Goal: Task Accomplishment & Management: Manage account settings

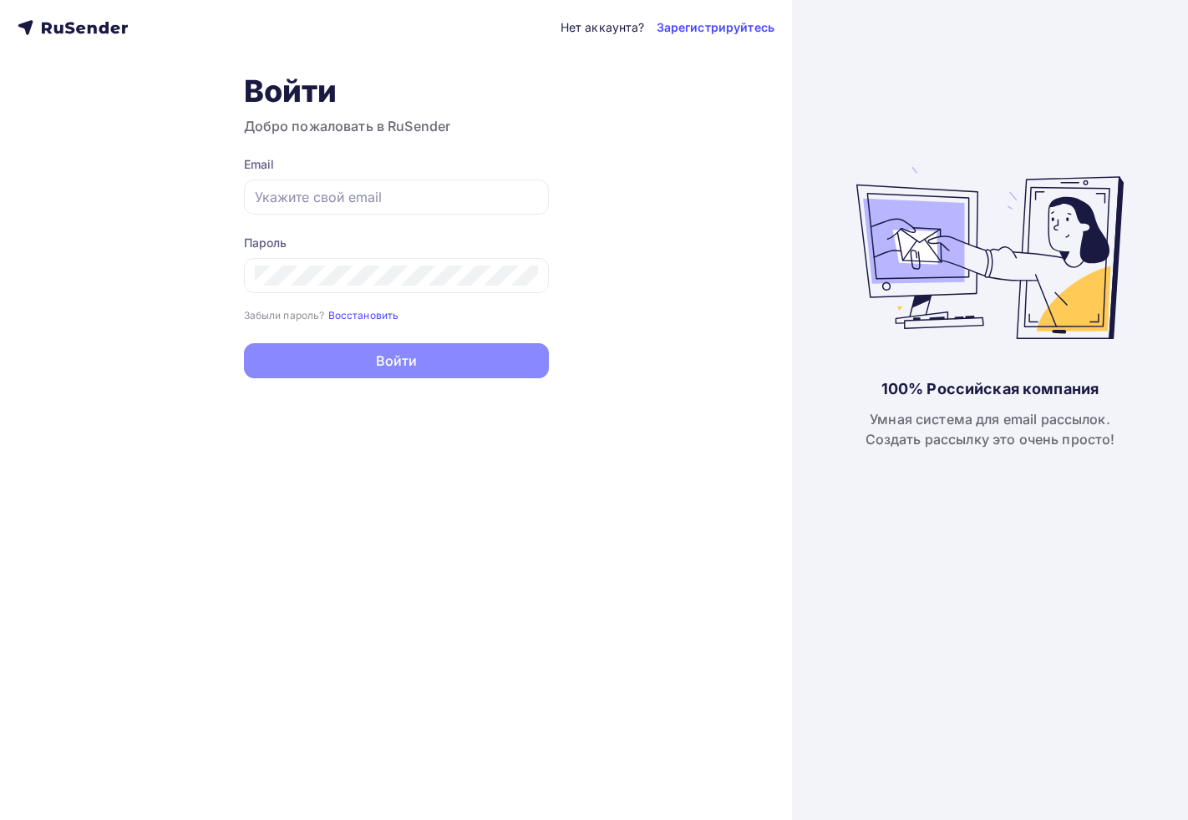
type input "[EMAIL_ADDRESS][DOMAIN_NAME]"
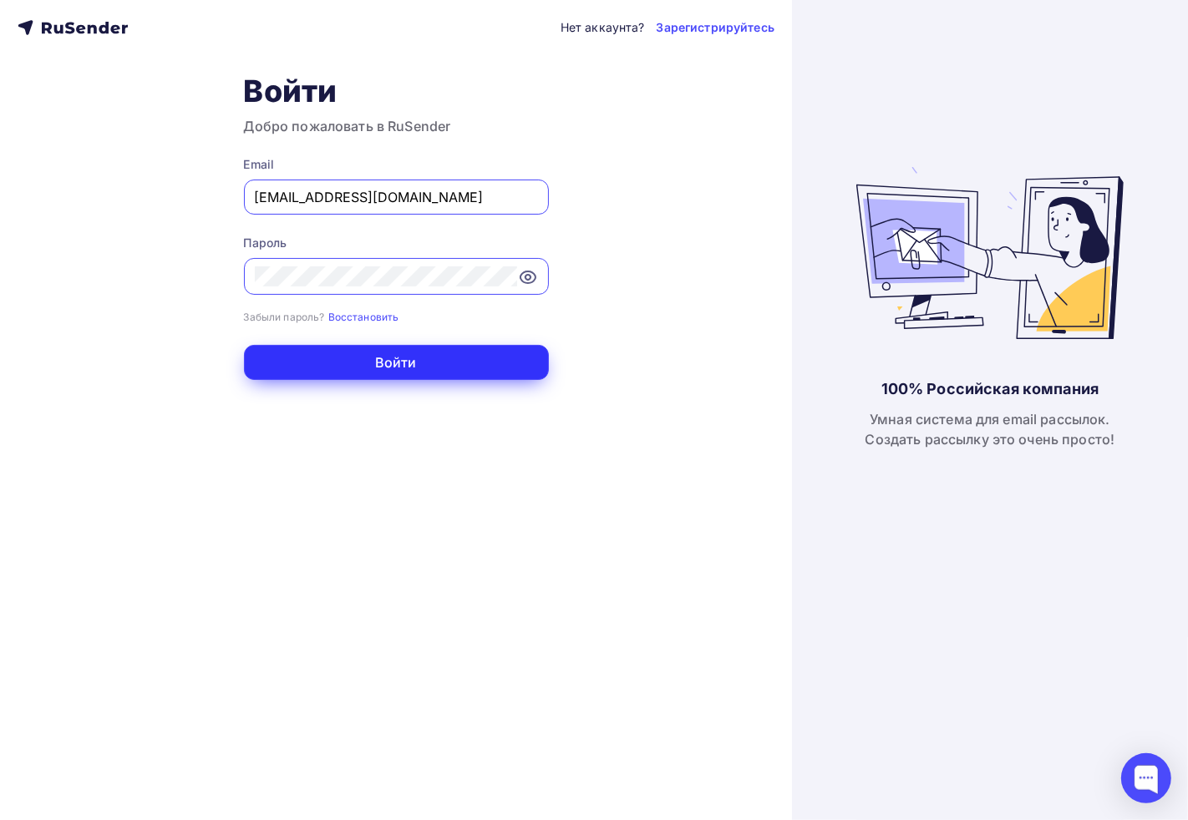
click at [416, 354] on button "Войти" at bounding box center [396, 362] width 305 height 35
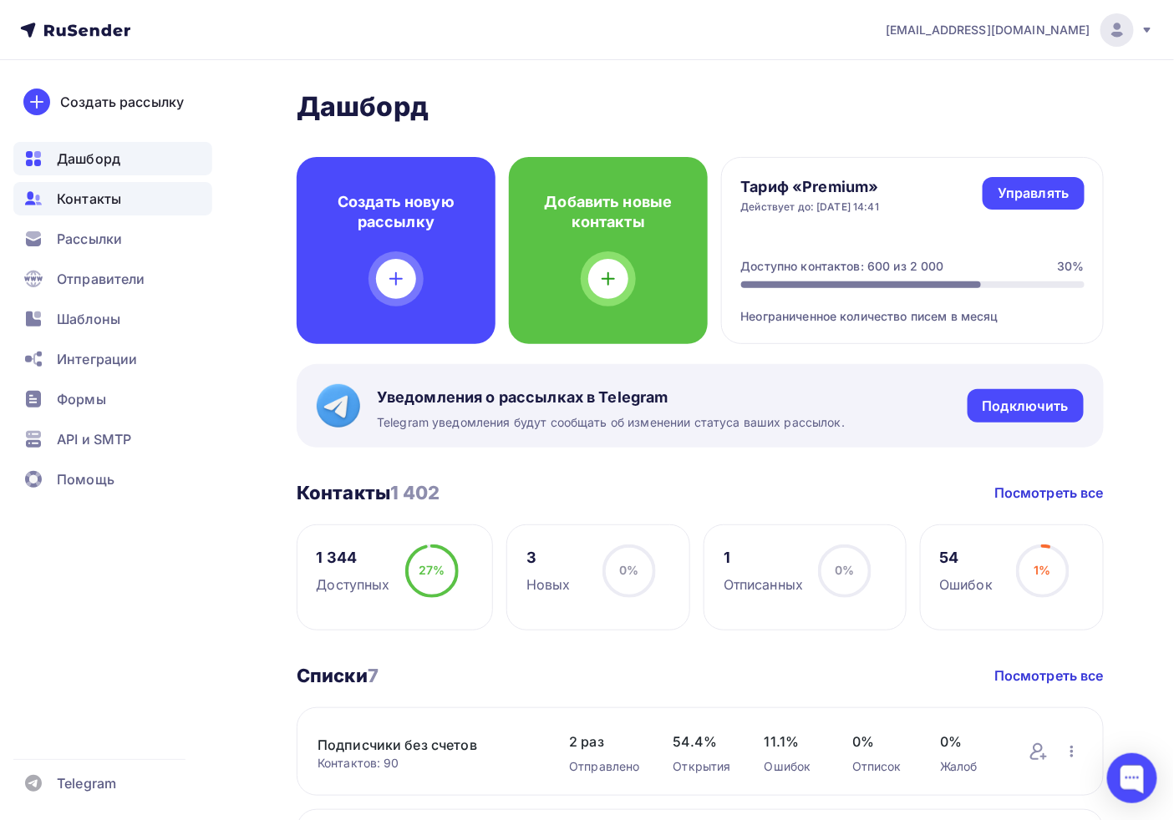
click at [119, 195] on div "Контакты" at bounding box center [112, 198] width 199 height 33
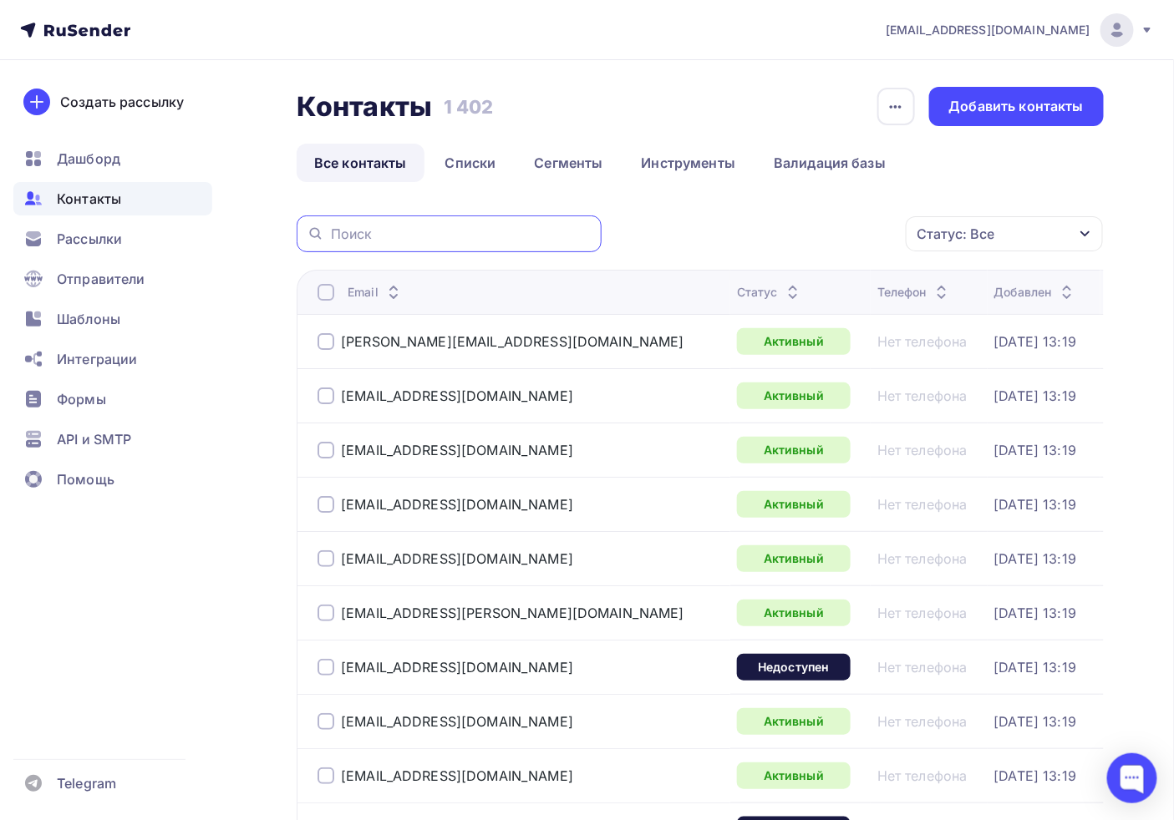
click at [420, 236] on input "text" at bounding box center [461, 234] width 261 height 18
paste input "[EMAIL_ADDRESS][DOMAIN_NAME]"
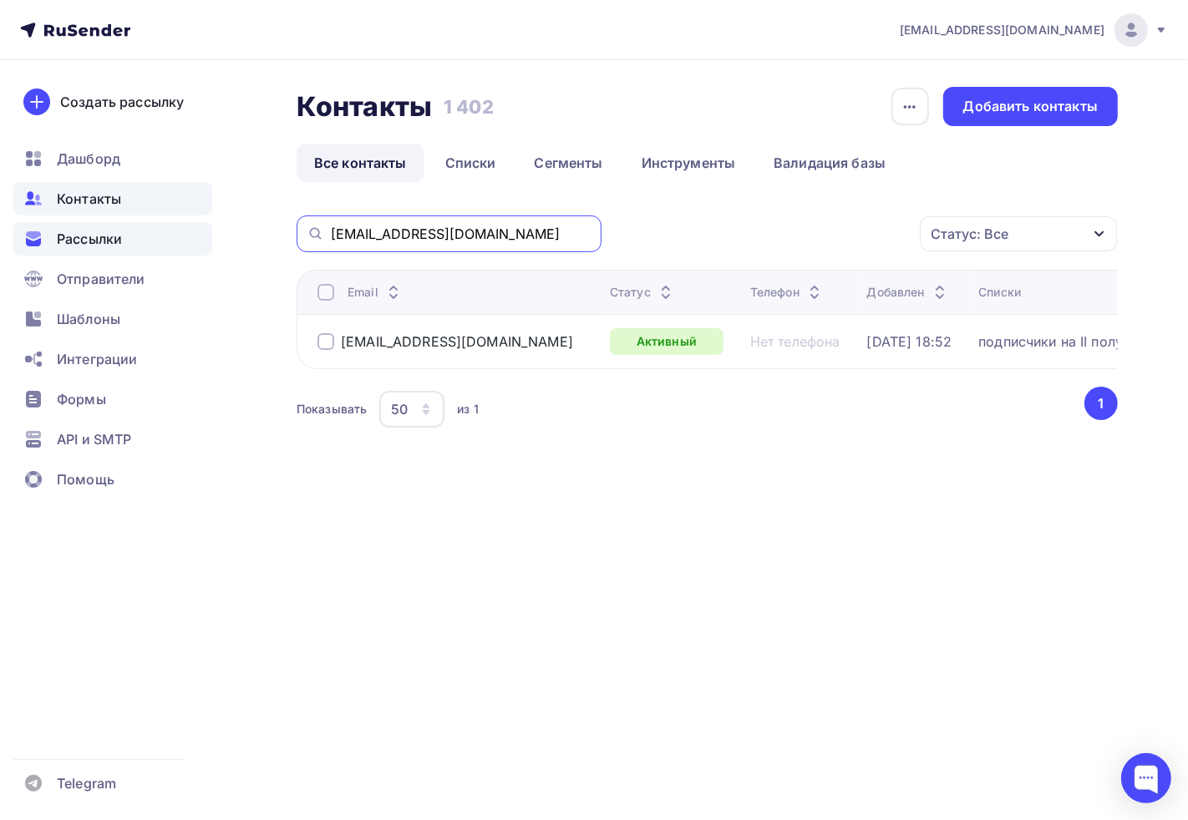
drag, startPoint x: 538, startPoint y: 234, endPoint x: 157, endPoint y: 231, distance: 380.9
click at [162, 231] on div "[EMAIL_ADDRESS][DOMAIN_NAME] Аккаунт Тарифы Выйти Создать рассылку [GEOGRAPHIC_…" at bounding box center [594, 270] width 1188 height 540
paste input "best@bestkeramiks"
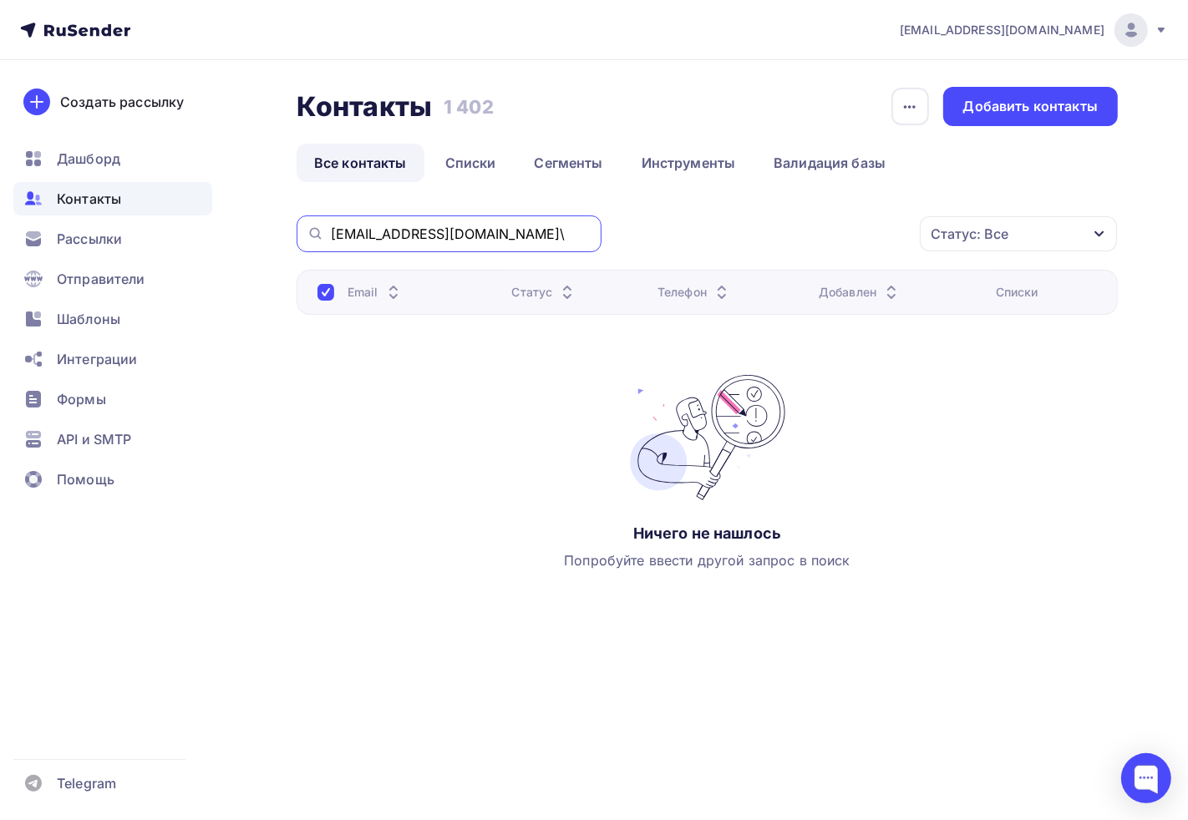
click at [503, 236] on input "[EMAIL_ADDRESS][DOMAIN_NAME]\" at bounding box center [461, 234] width 261 height 18
type input "[EMAIL_ADDRESS][DOMAIN_NAME]"
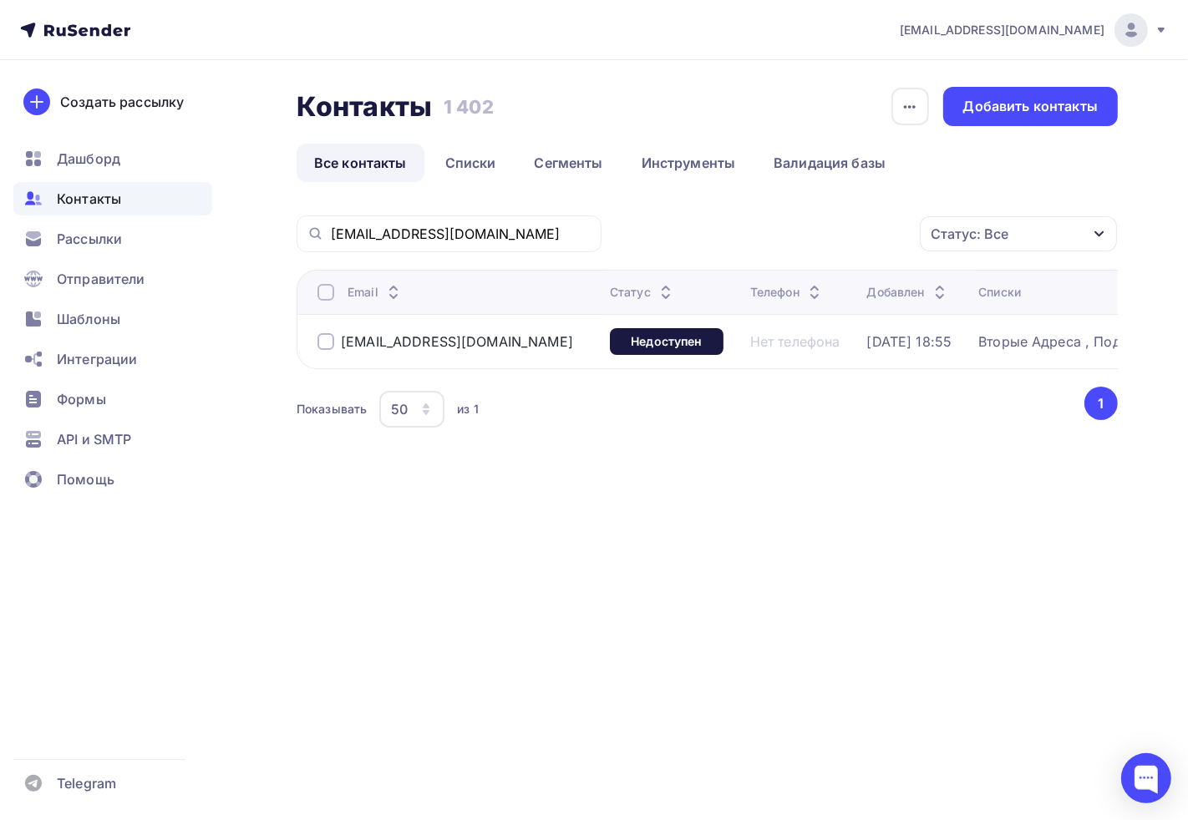
click at [327, 349] on div at bounding box center [325, 341] width 17 height 17
click at [804, 245] on div "Действие" at bounding box center [795, 234] width 221 height 33
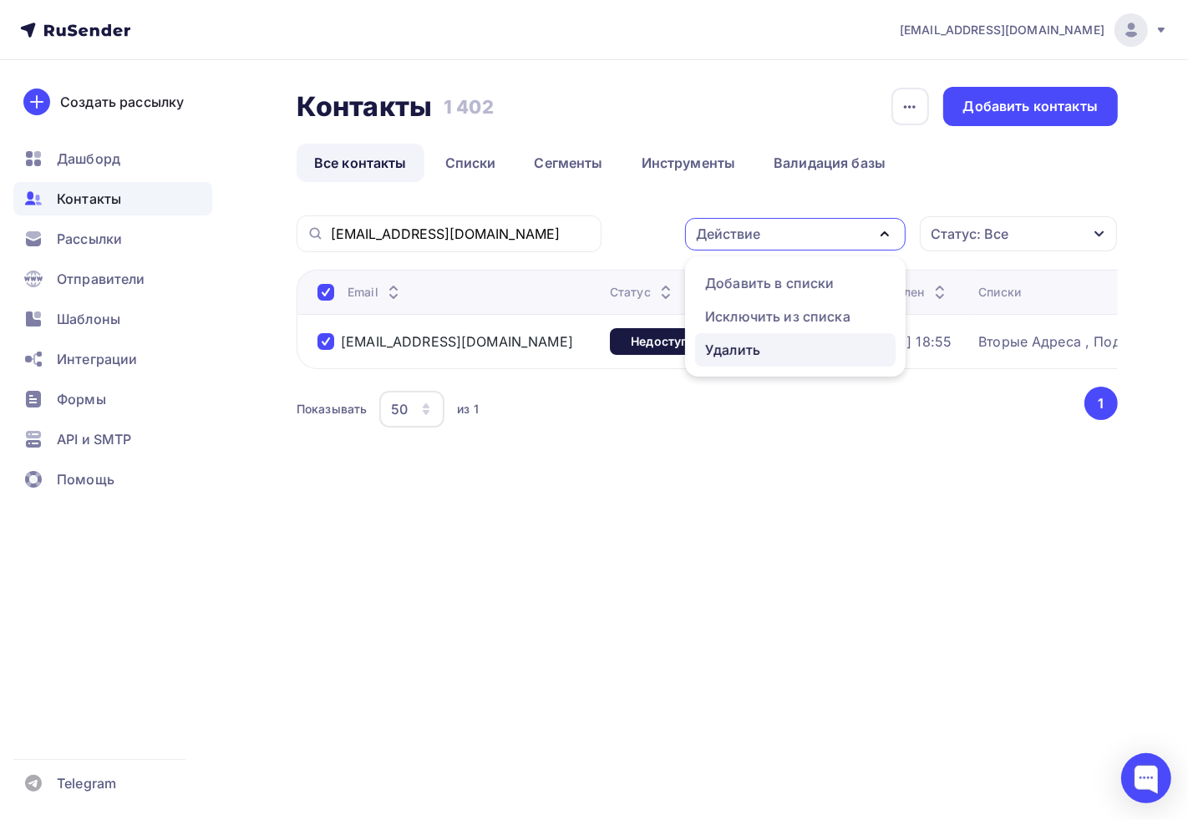
click at [753, 349] on div "Удалить" at bounding box center [732, 350] width 55 height 20
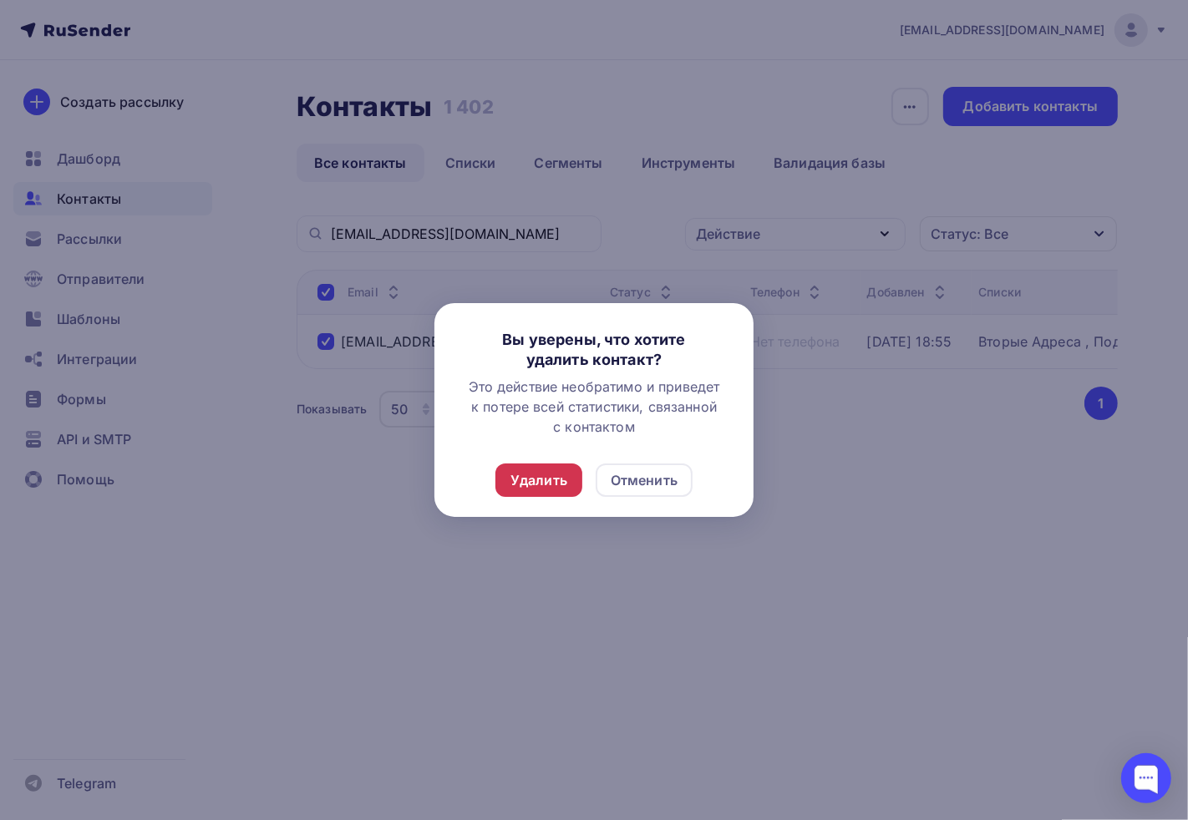
click at [558, 489] on div "Удалить" at bounding box center [538, 480] width 57 height 20
